Goal: Task Accomplishment & Management: Manage account settings

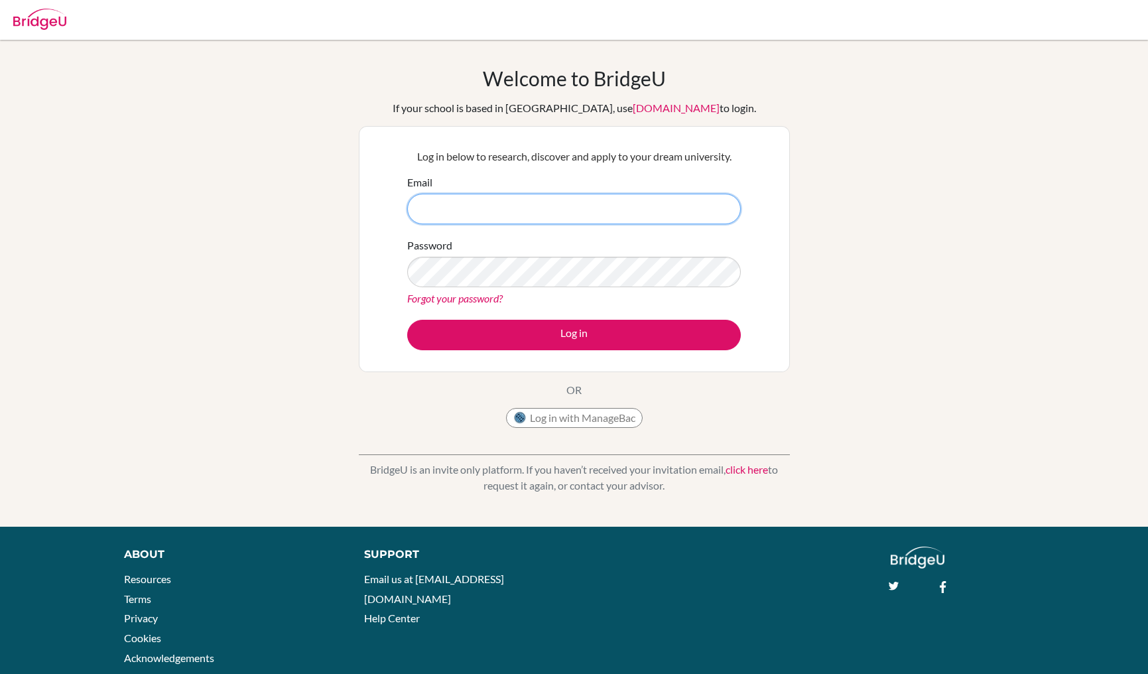
type input "[EMAIL_ADDRESS][DOMAIN_NAME]"
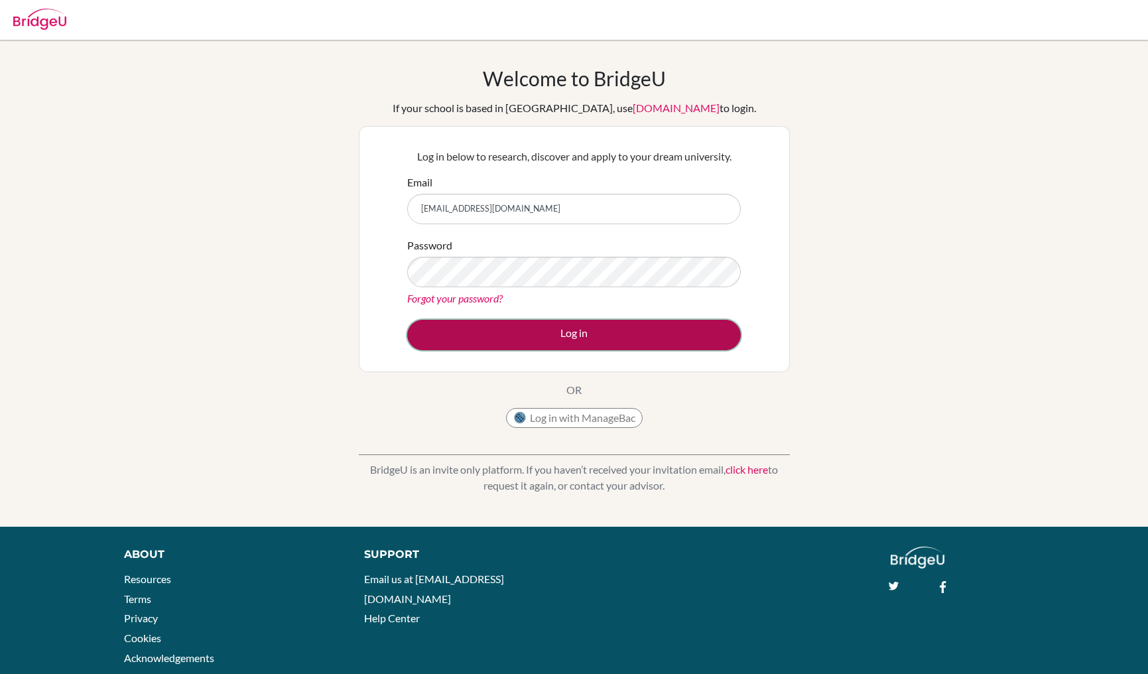
click at [474, 330] on button "Log in" at bounding box center [574, 335] width 334 height 31
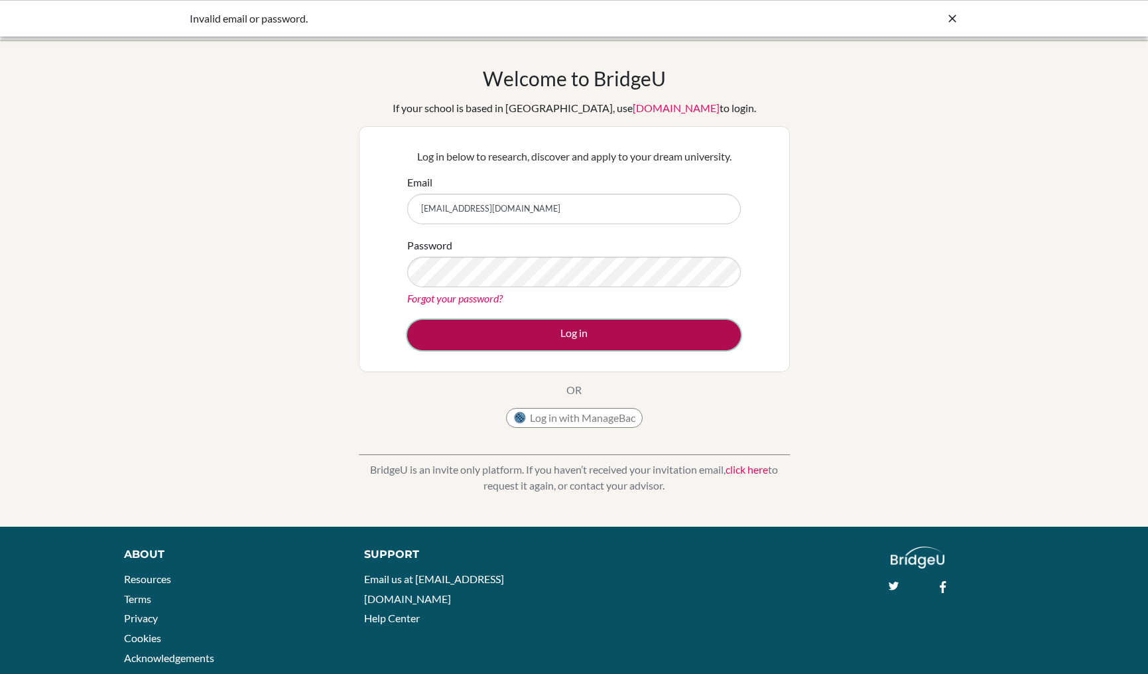
click at [443, 326] on button "Log in" at bounding box center [574, 335] width 334 height 31
